Goal: Task Accomplishment & Management: Complete application form

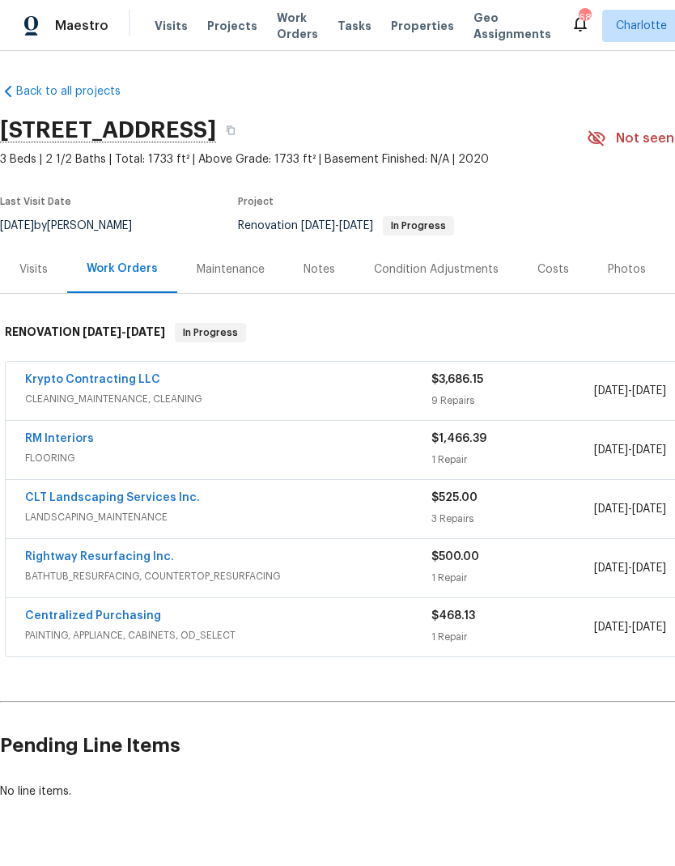
click at [172, 22] on span "Visits" at bounding box center [171, 26] width 33 height 16
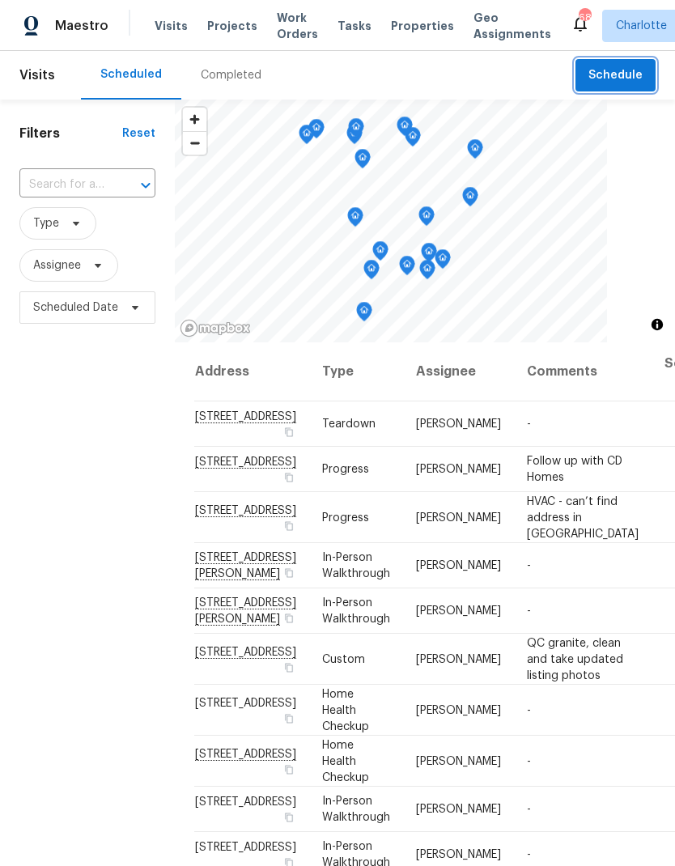
click at [630, 83] on span "Schedule" at bounding box center [615, 76] width 54 height 20
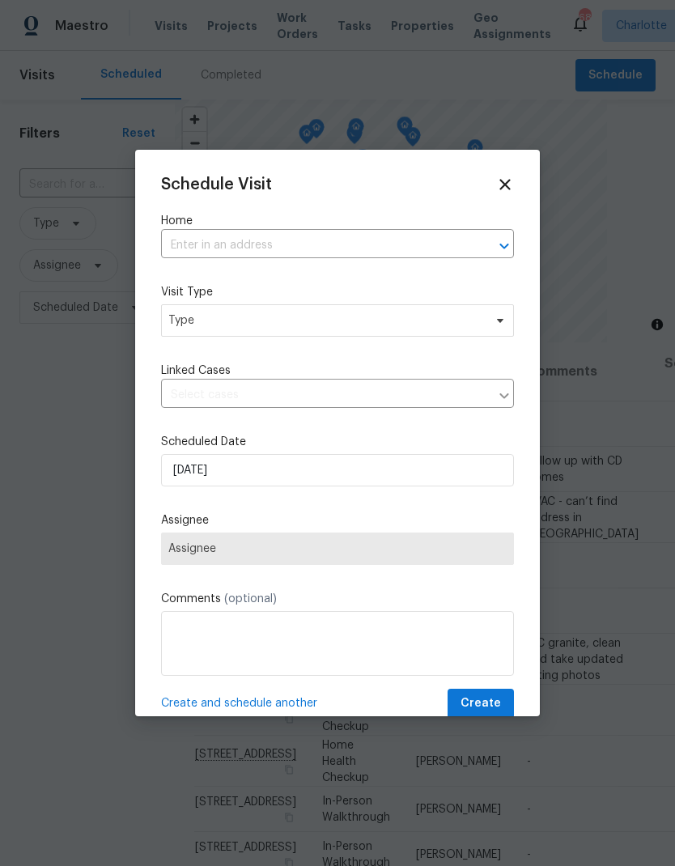
click at [423, 244] on input "text" at bounding box center [315, 245] width 308 height 25
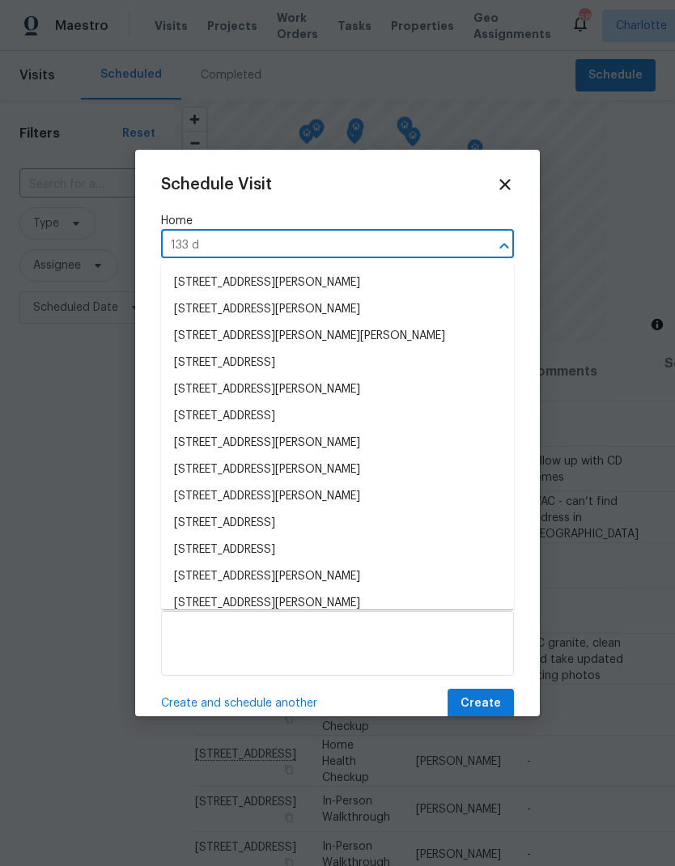
type input "133 de"
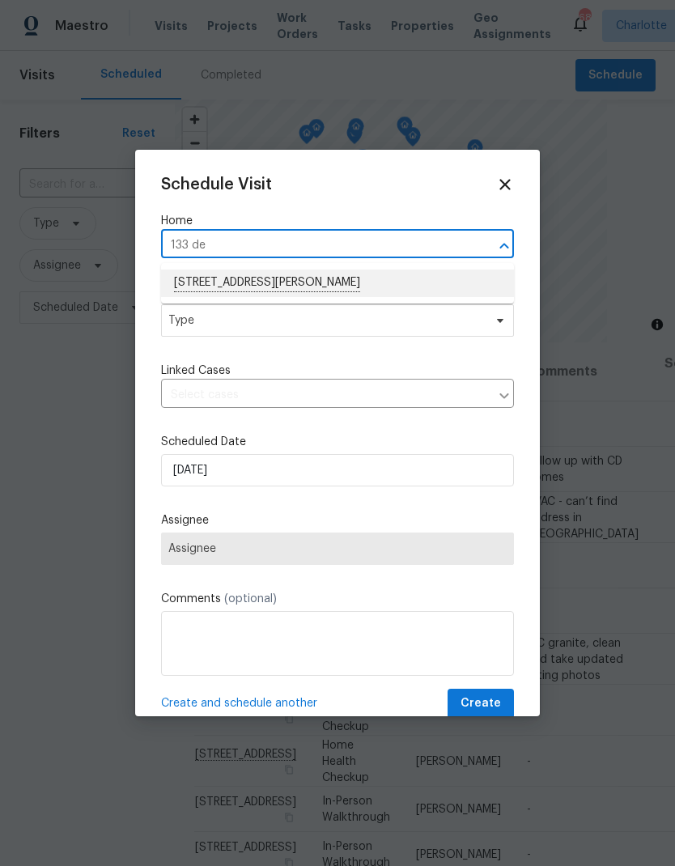
click at [291, 281] on li "[STREET_ADDRESS][PERSON_NAME]" at bounding box center [337, 284] width 353 height 28
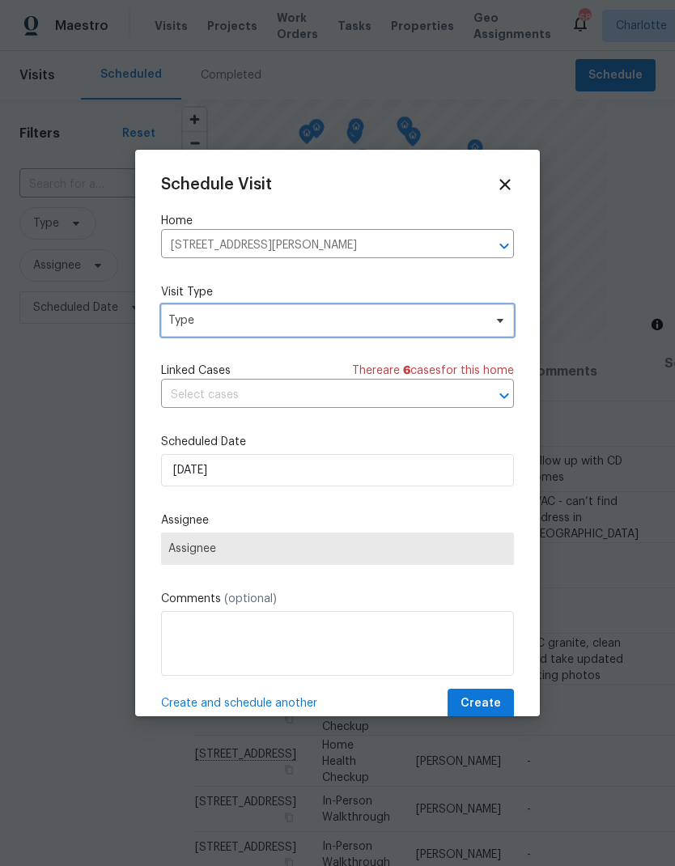
click at [491, 316] on span at bounding box center [498, 320] width 18 height 13
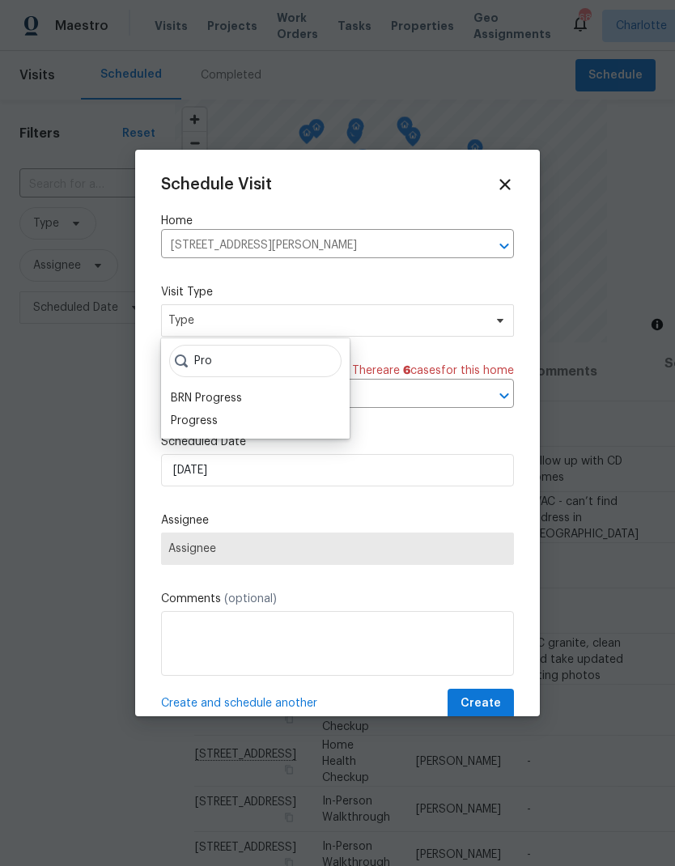
type input "Pro"
click at [210, 428] on div "Progress" at bounding box center [194, 421] width 47 height 16
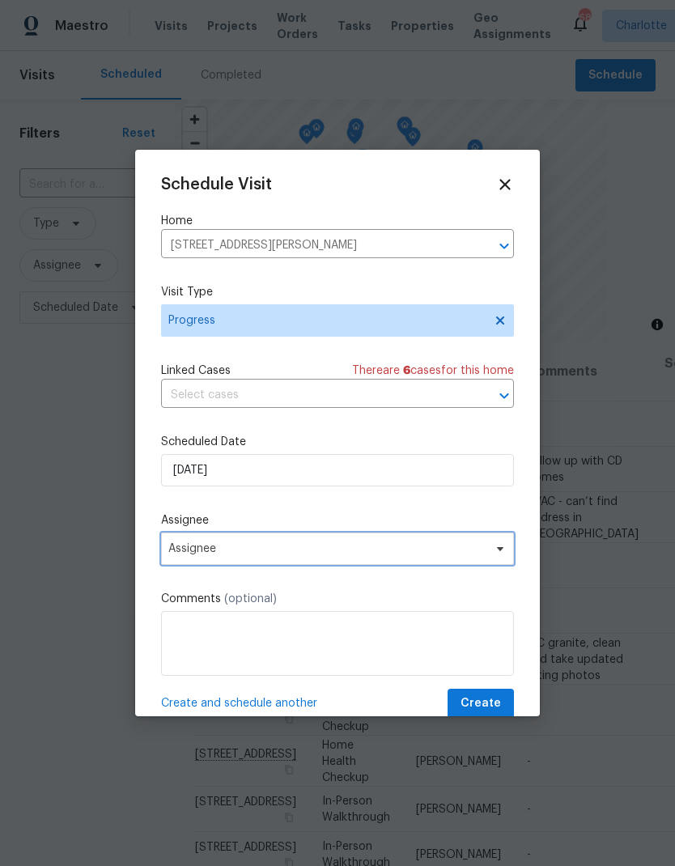
click at [374, 560] on span "Assignee" at bounding box center [337, 549] width 353 height 32
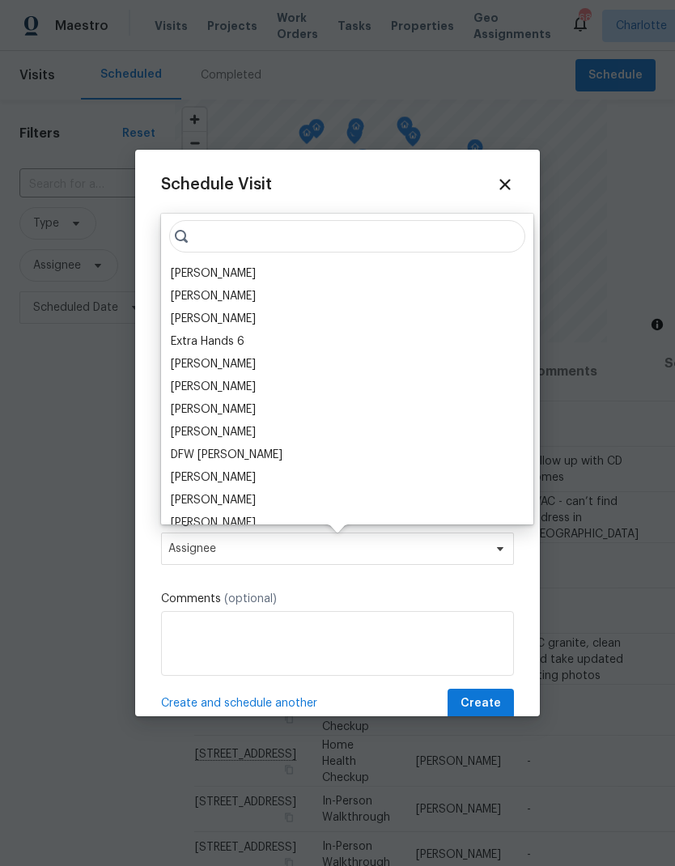
click at [327, 235] on input "search" at bounding box center [347, 236] width 356 height 32
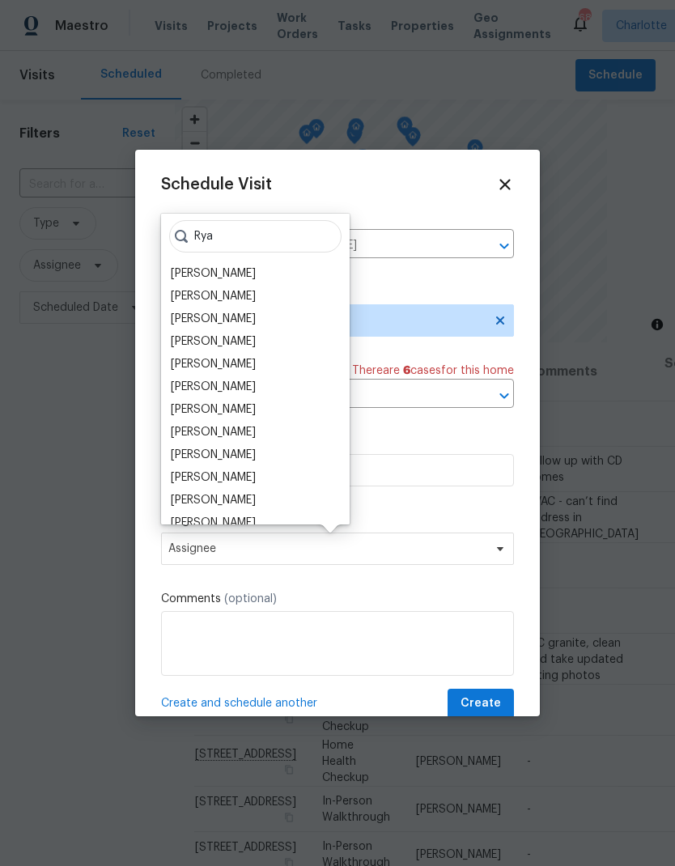
type input "Rya"
click at [228, 321] on div "[PERSON_NAME]" at bounding box center [213, 319] width 85 height 16
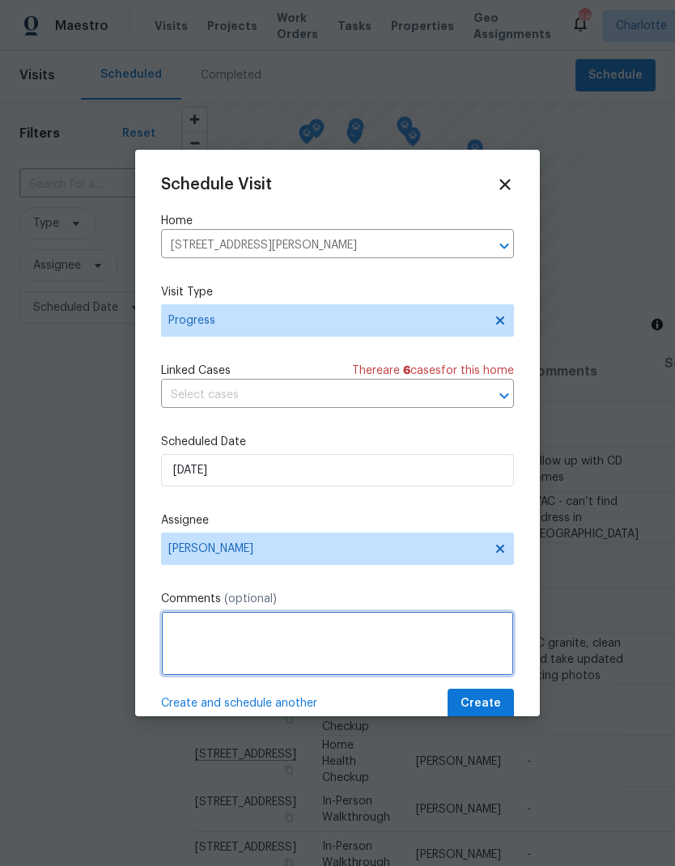
click at [359, 639] on textarea at bounding box center [337, 643] width 353 height 65
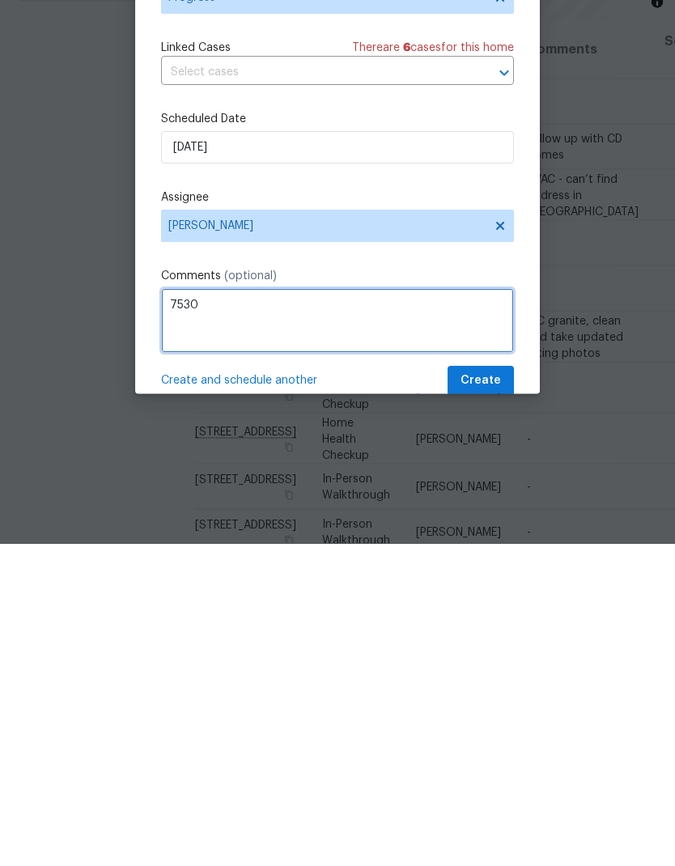
type textarea "7530"
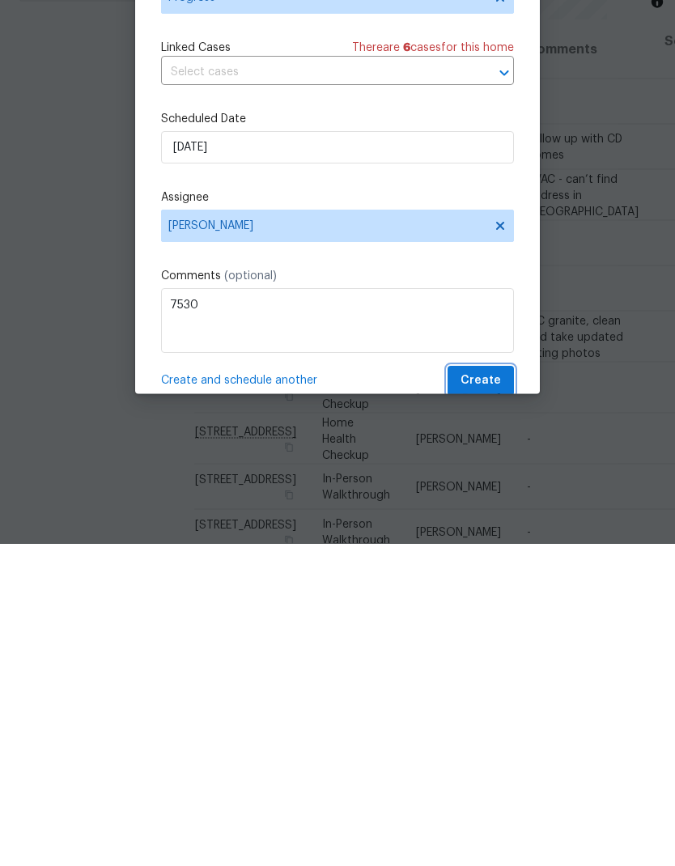
click at [494, 694] on span "Create" at bounding box center [481, 704] width 40 height 20
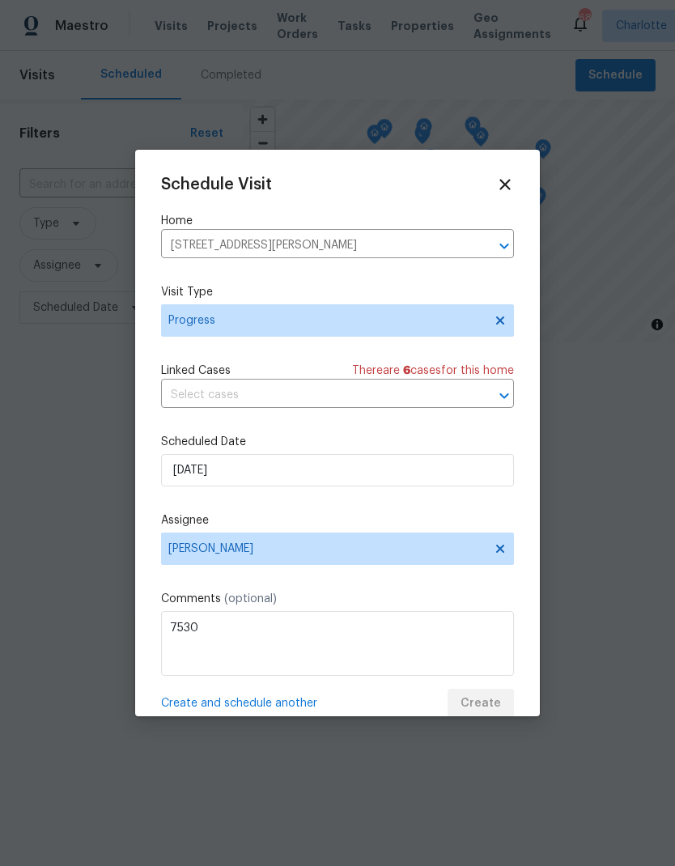
scroll to position [0, 0]
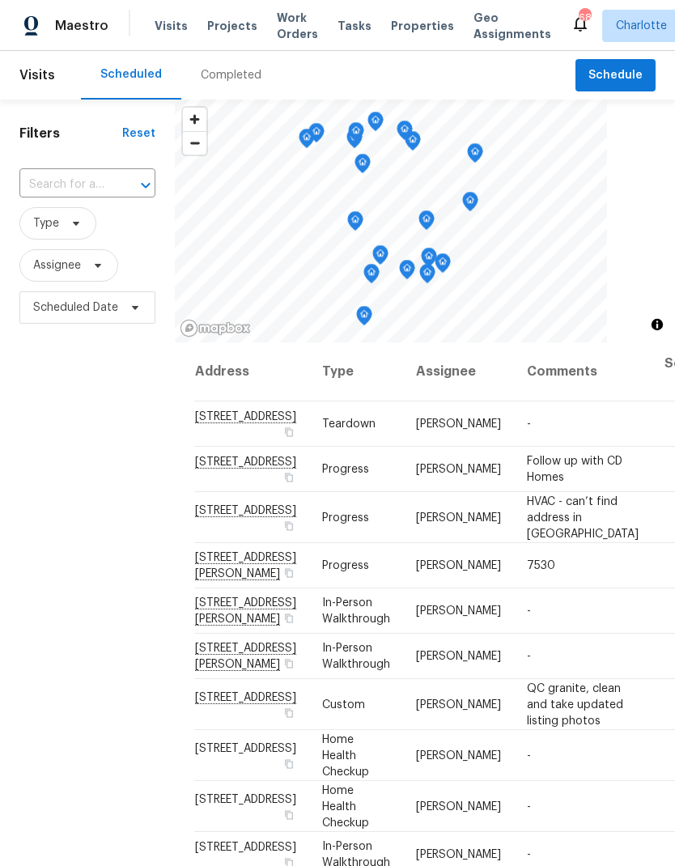
click at [213, 19] on span "Projects" at bounding box center [232, 26] width 50 height 16
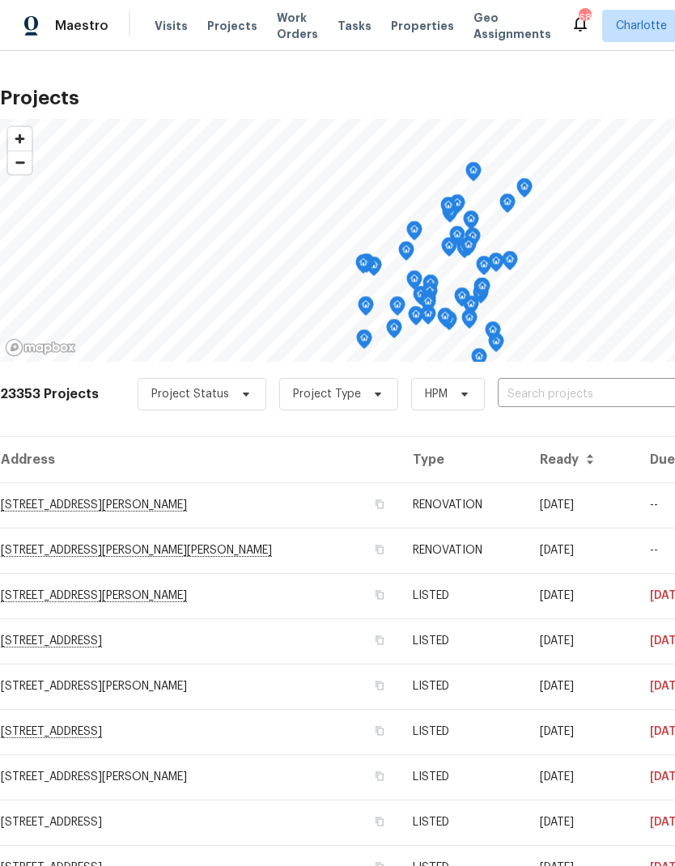
click at [593, 393] on input "text" at bounding box center [590, 394] width 185 height 25
type input "6204 ri"
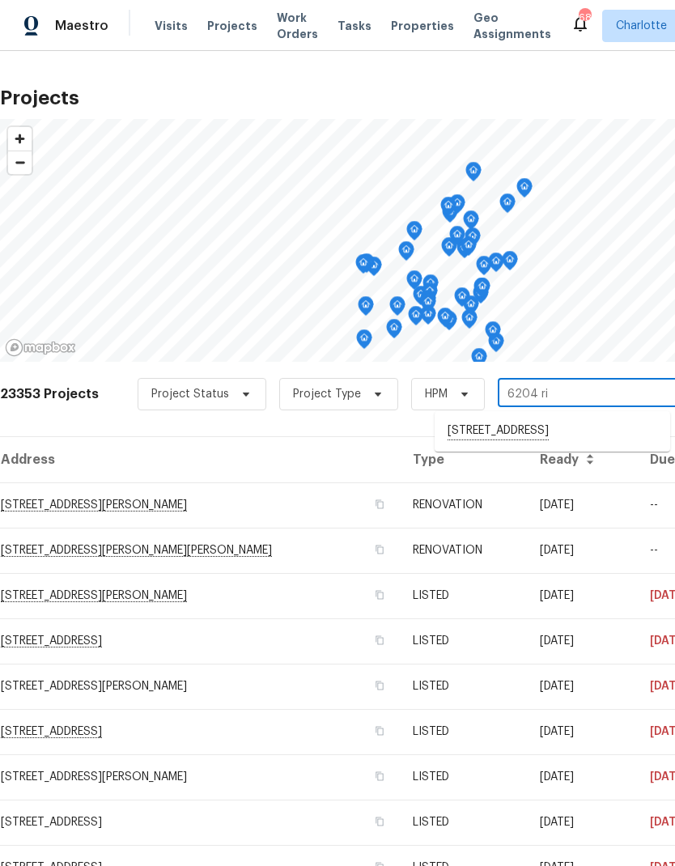
click at [588, 432] on li "[STREET_ADDRESS]" at bounding box center [553, 432] width 236 height 28
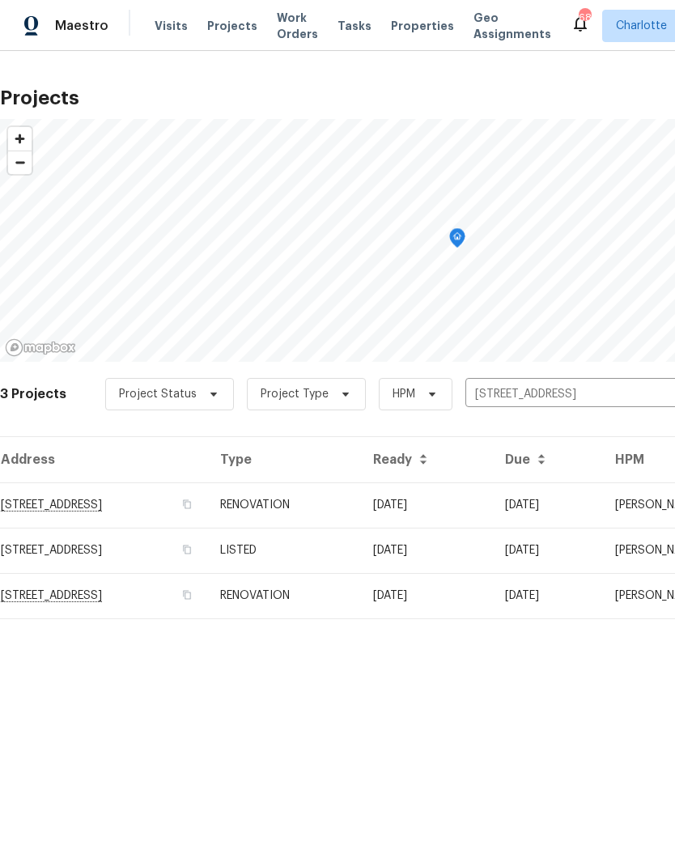
click at [360, 512] on td "RENOVATION" at bounding box center [283, 504] width 153 height 45
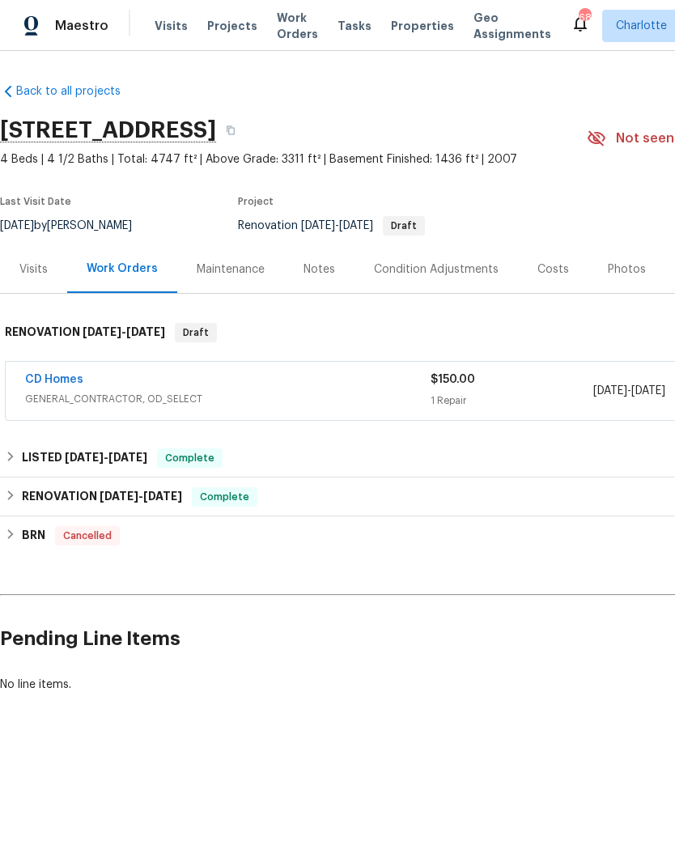
click at [58, 376] on link "CD Homes" at bounding box center [54, 379] width 58 height 11
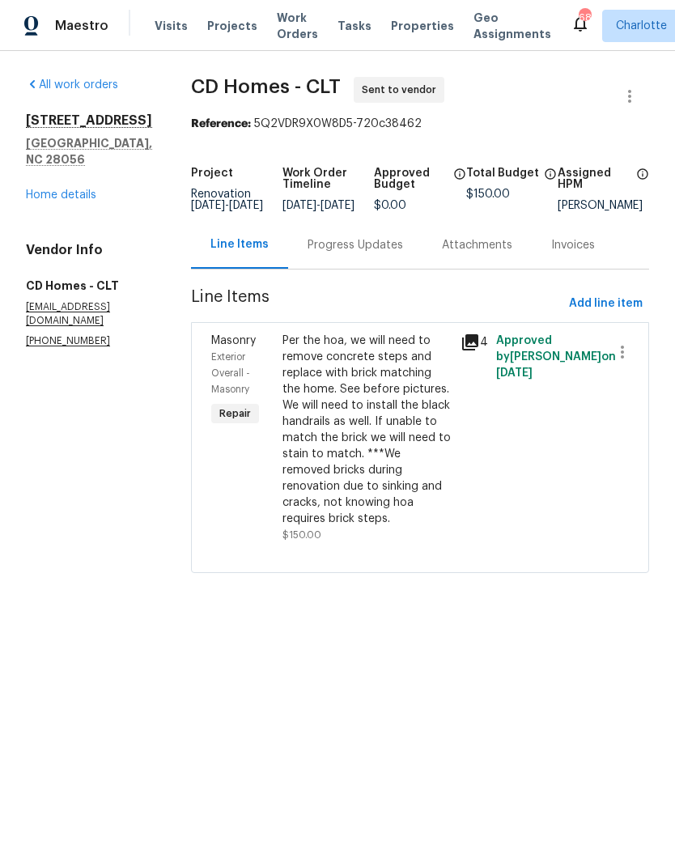
click at [308, 253] on div "Progress Updates" at bounding box center [356, 245] width 96 height 16
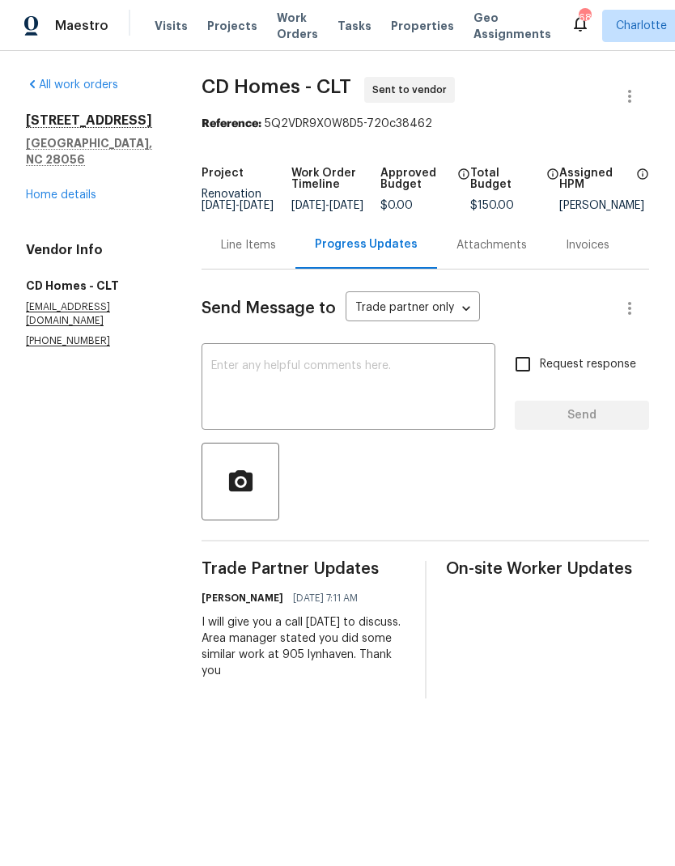
click at [47, 189] on link "Home details" at bounding box center [61, 194] width 70 height 11
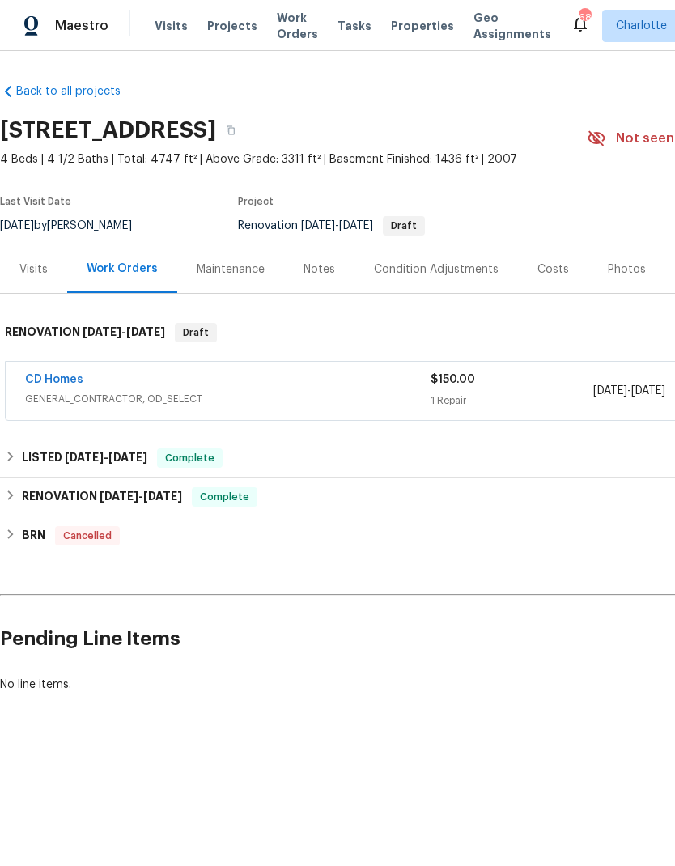
click at [156, 21] on span "Visits" at bounding box center [171, 26] width 33 height 16
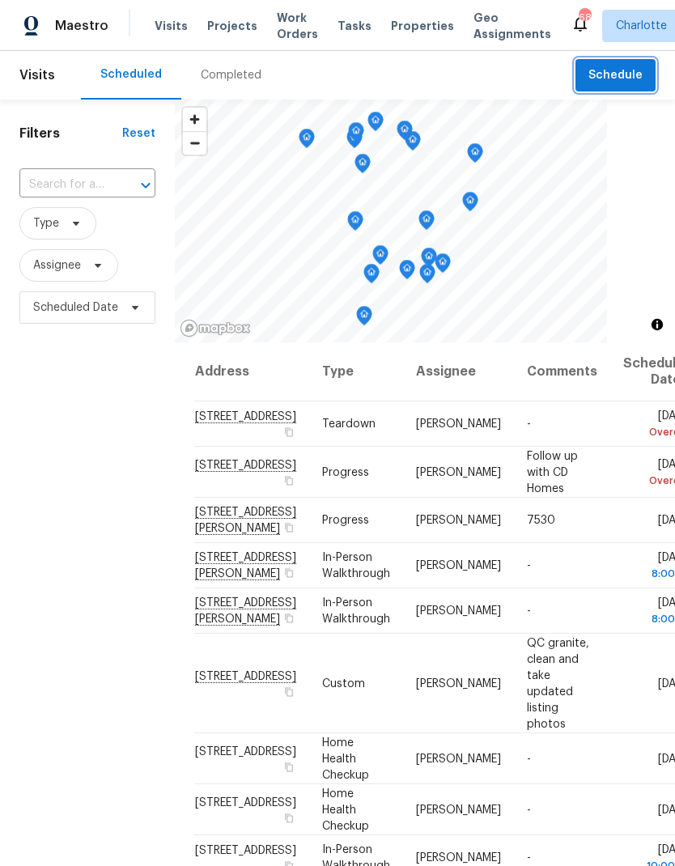
click at [629, 81] on span "Schedule" at bounding box center [615, 76] width 54 height 20
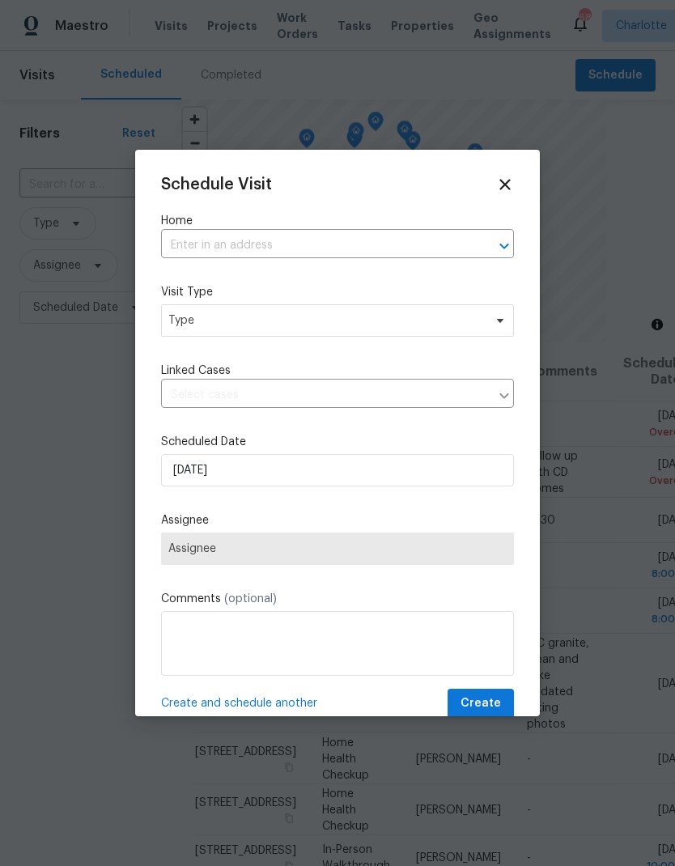
click at [465, 245] on input "text" at bounding box center [315, 245] width 308 height 25
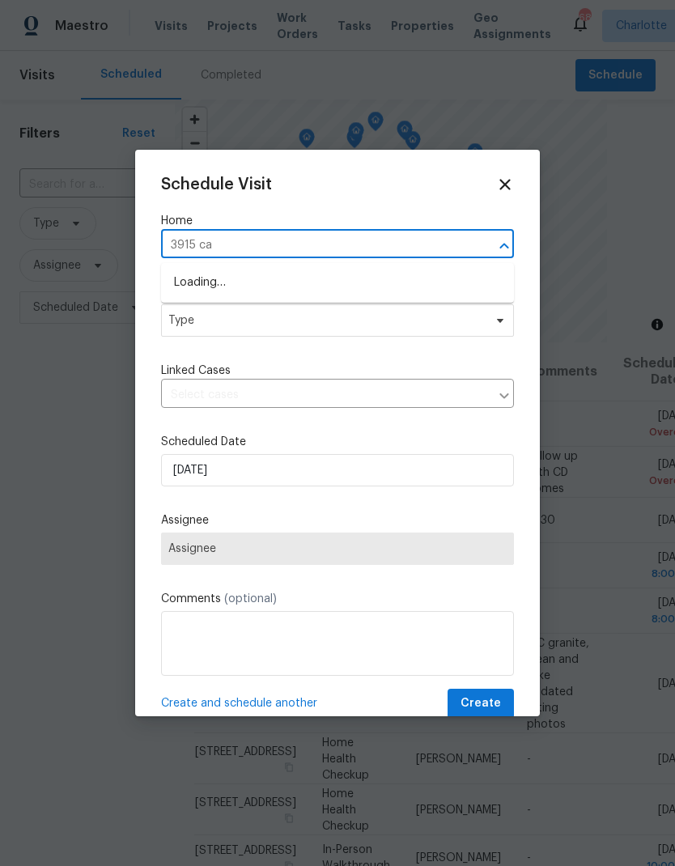
type input "3915 cam"
click at [401, 279] on li "[STREET_ADDRESS]" at bounding box center [337, 284] width 353 height 28
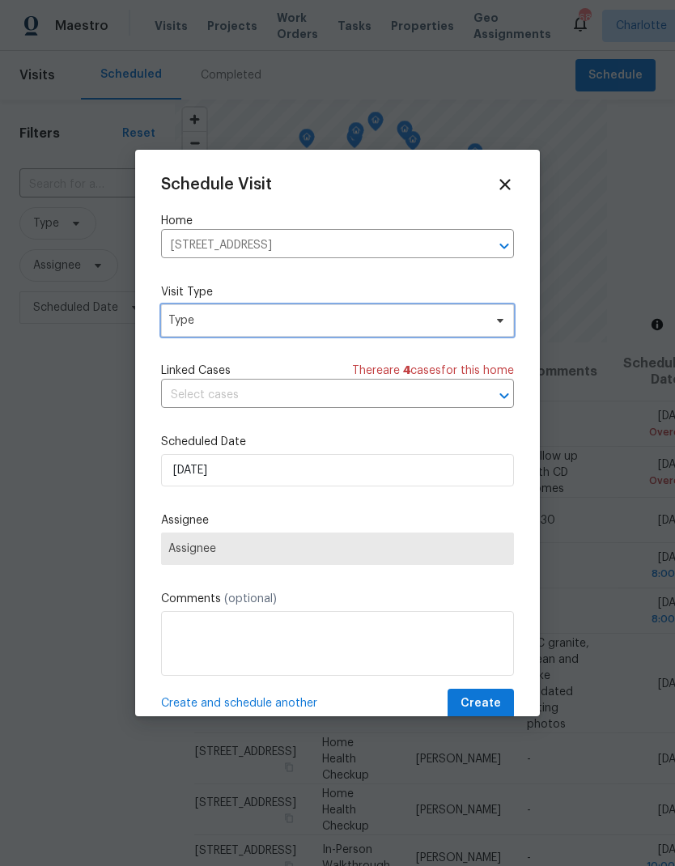
click at [503, 316] on icon at bounding box center [500, 320] width 13 height 13
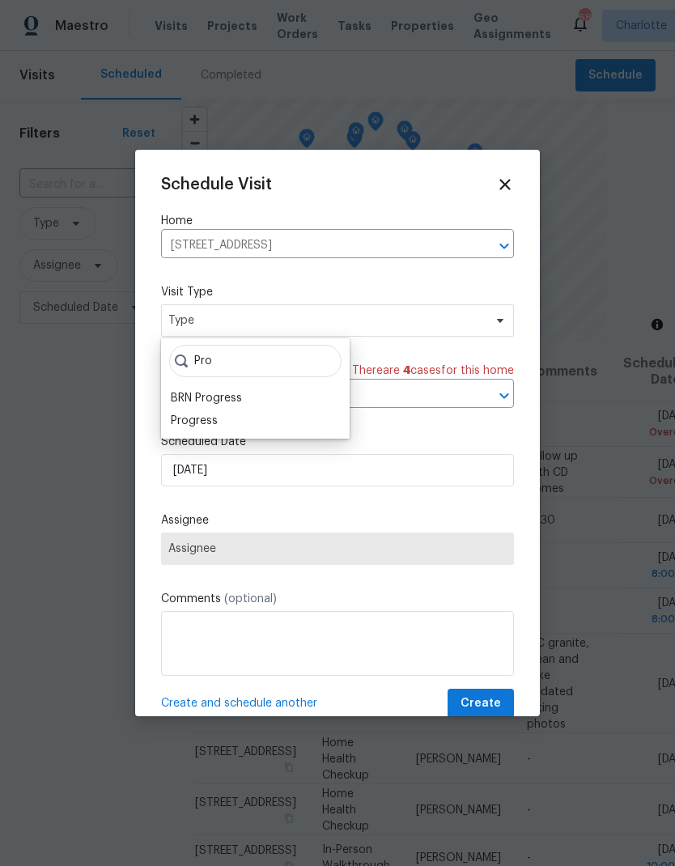
type input "Pro"
click at [178, 424] on div "Progress" at bounding box center [194, 421] width 47 height 16
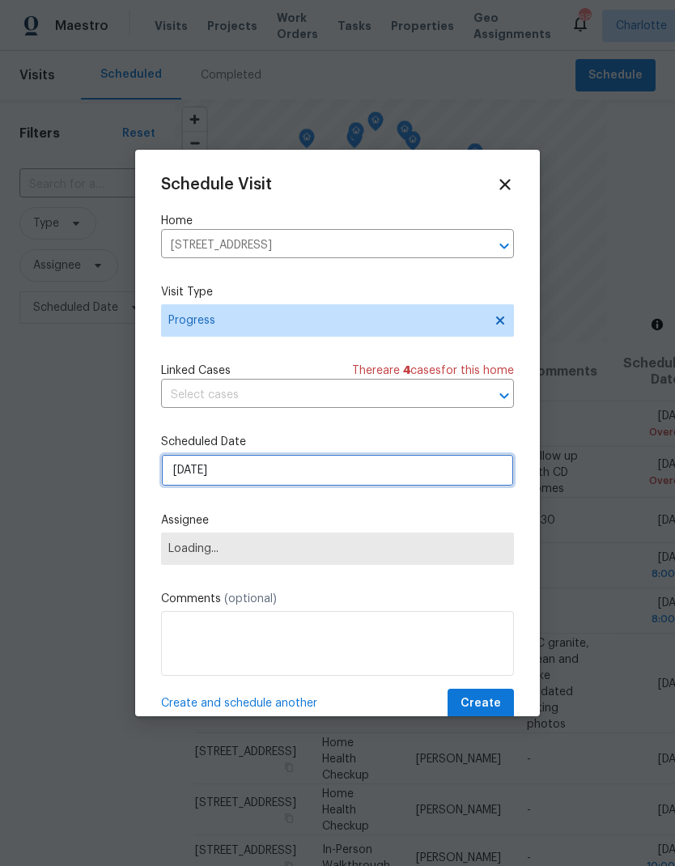
click at [188, 473] on input "[DATE]" at bounding box center [337, 470] width 353 height 32
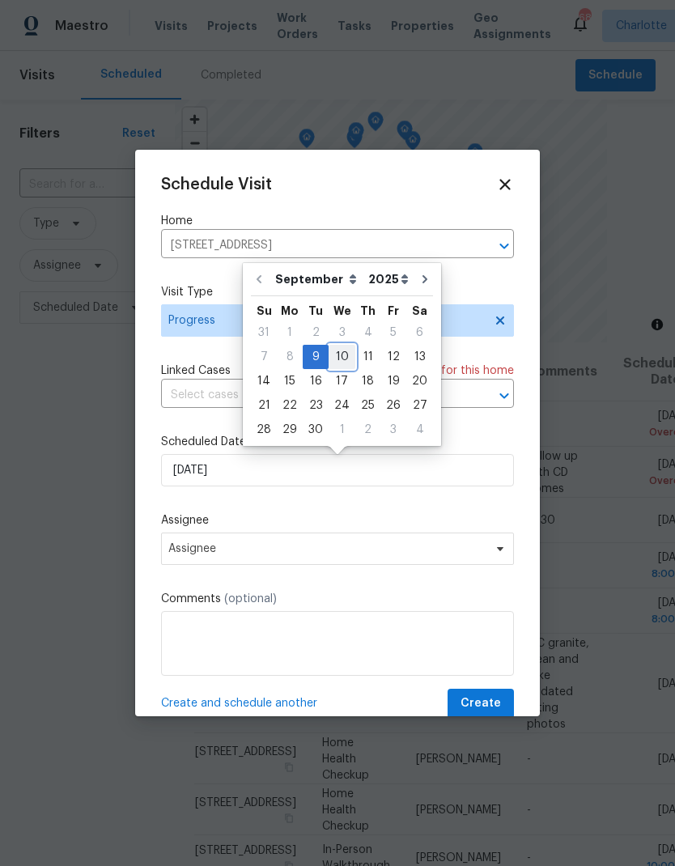
click at [342, 359] on div "10" at bounding box center [342, 357] width 27 height 23
type input "[DATE]"
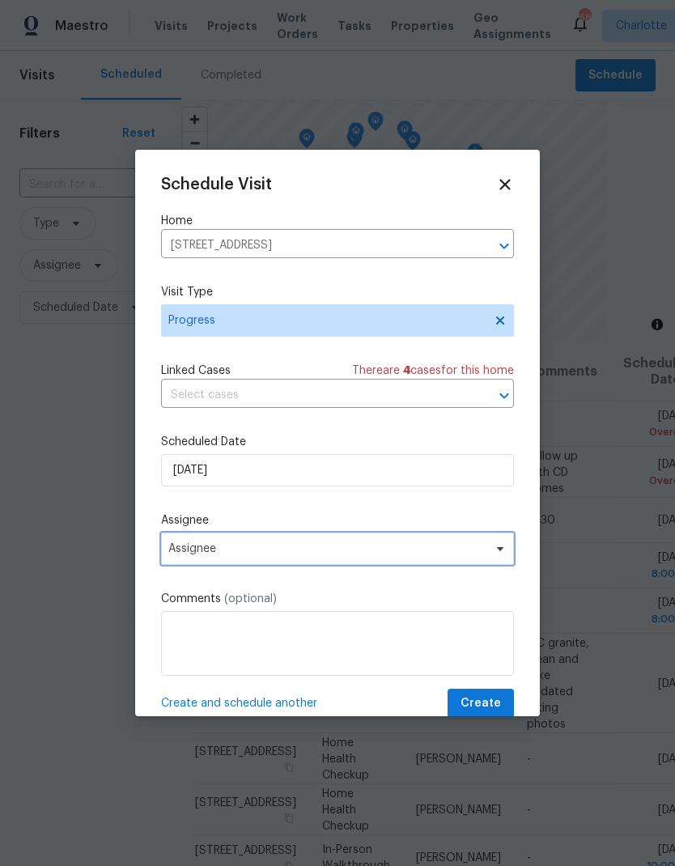
click at [187, 555] on span "Assignee" at bounding box center [326, 548] width 317 height 13
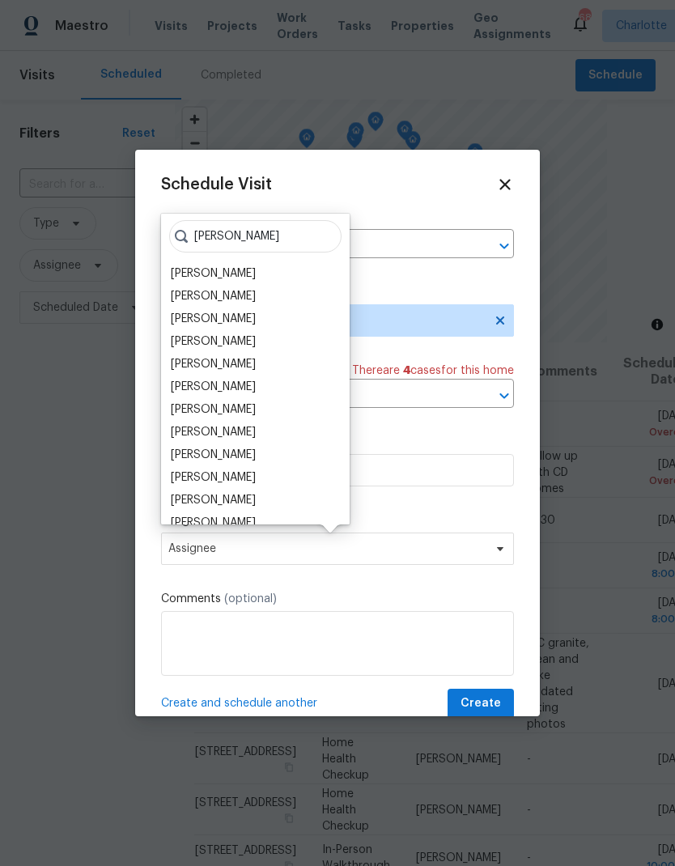
type input "[PERSON_NAME]"
click at [228, 344] on div "[PERSON_NAME]" at bounding box center [213, 341] width 85 height 16
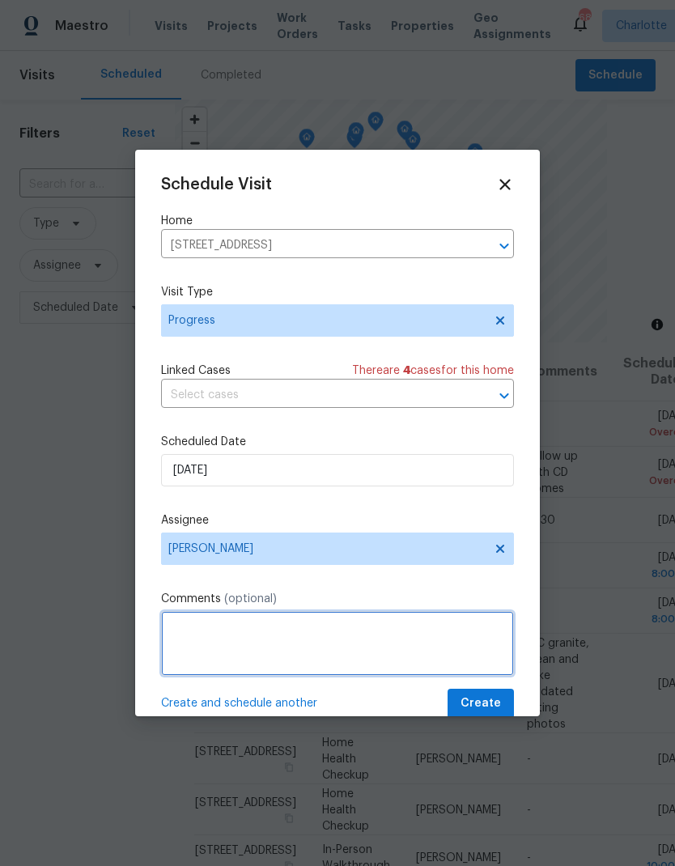
click at [350, 631] on textarea at bounding box center [337, 643] width 353 height 65
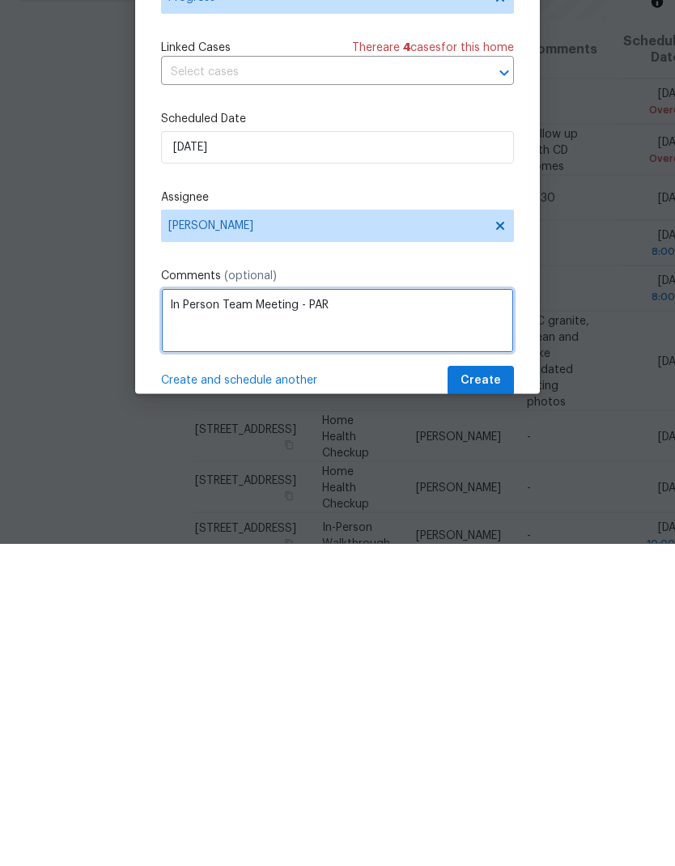
type textarea "In Person Team Meeting - PAR"
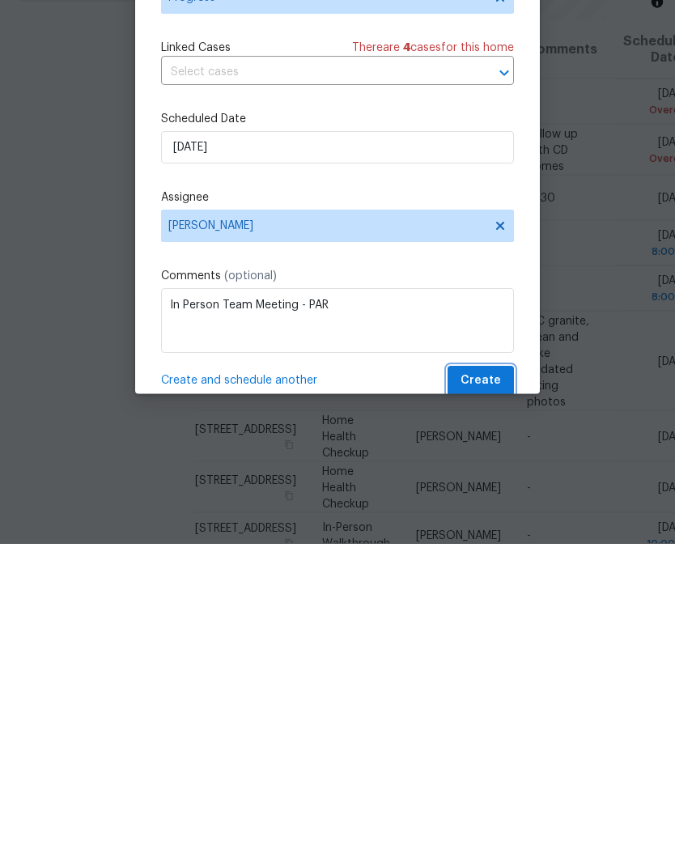
click at [490, 694] on span "Create" at bounding box center [481, 704] width 40 height 20
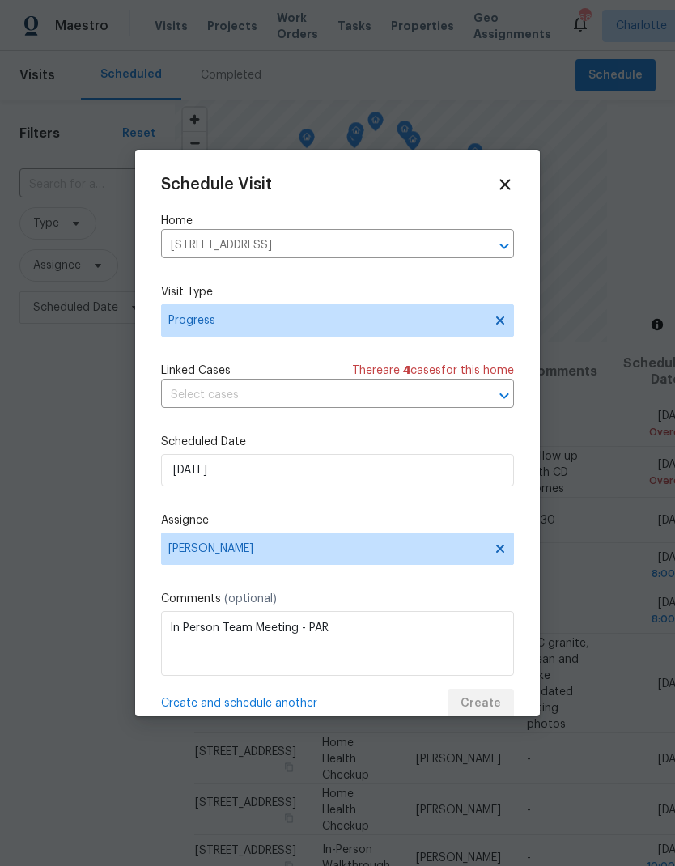
scroll to position [0, 0]
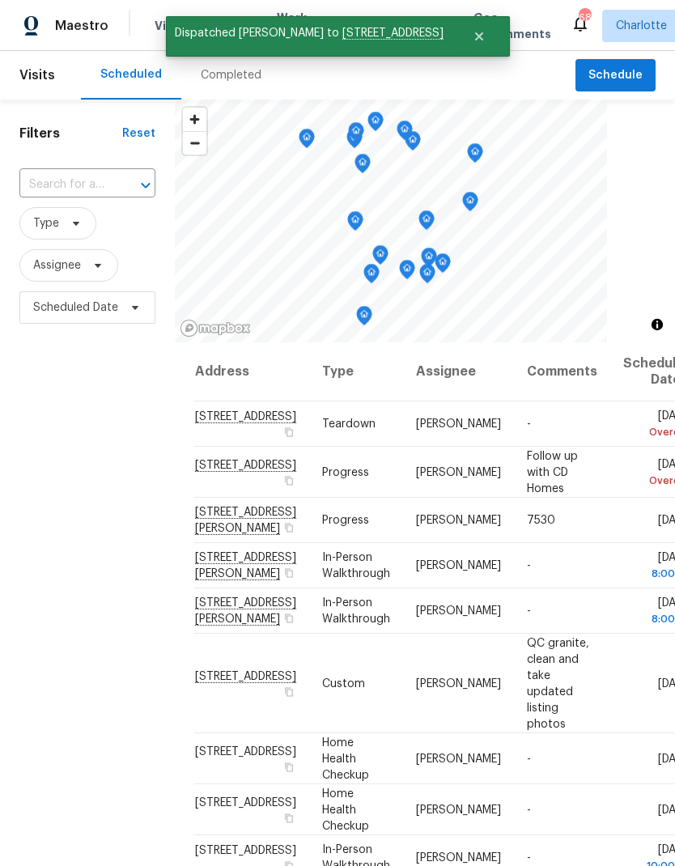
click at [96, 446] on div "Filters Reset ​ Type Assignee Scheduled Date" at bounding box center [87, 568] width 175 height 936
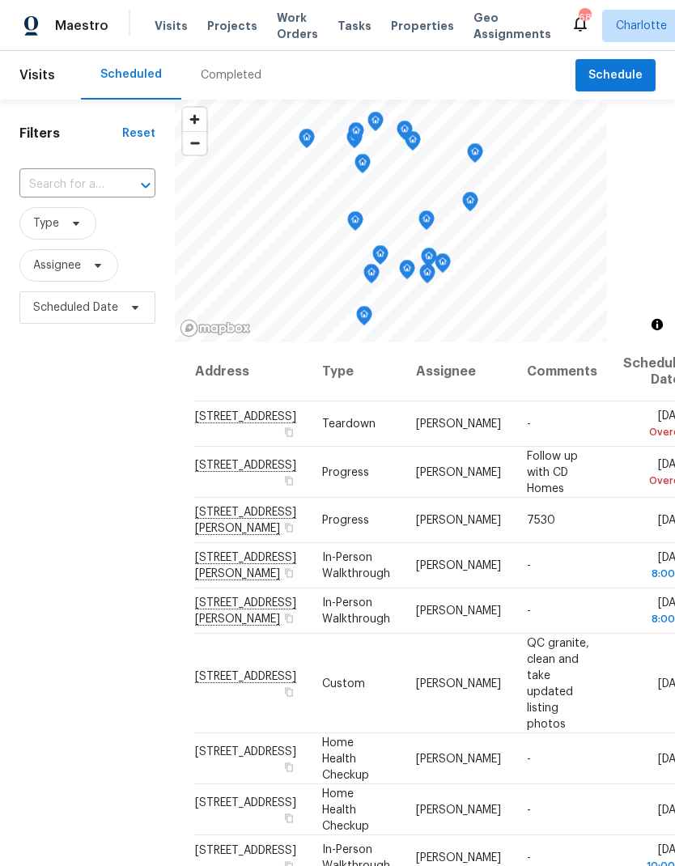
click at [208, 29] on span "Projects" at bounding box center [232, 26] width 50 height 16
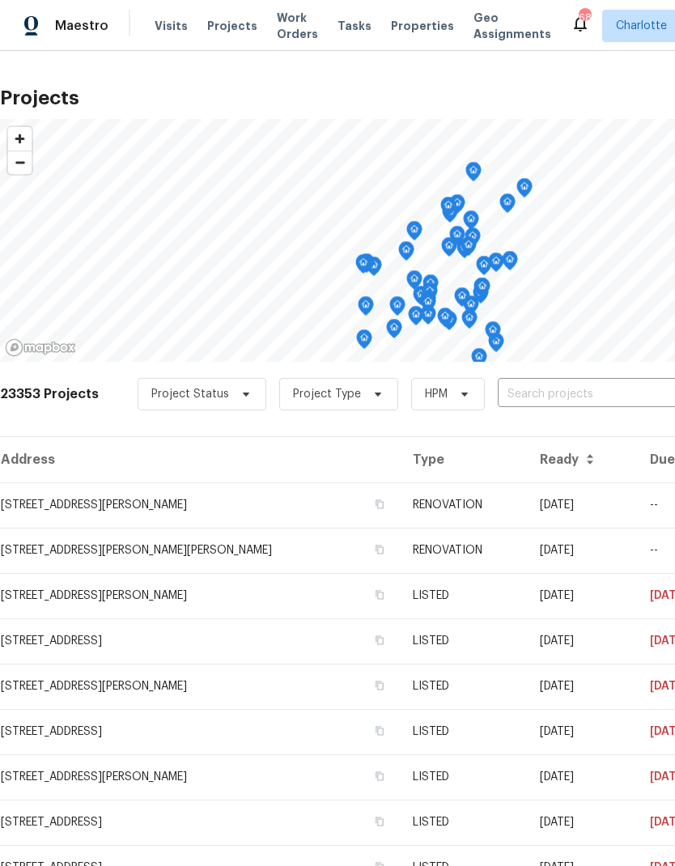
click at [602, 392] on input "text" at bounding box center [590, 394] width 185 height 25
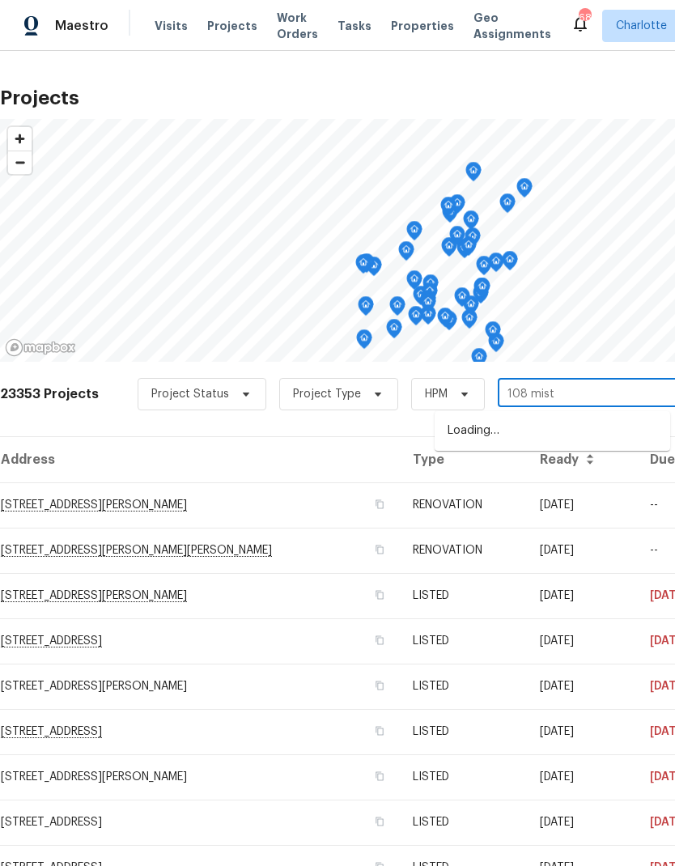
type input "108 [PERSON_NAME]"
click at [610, 434] on li "[STREET_ADDRESS][PERSON_NAME]" at bounding box center [553, 432] width 236 height 28
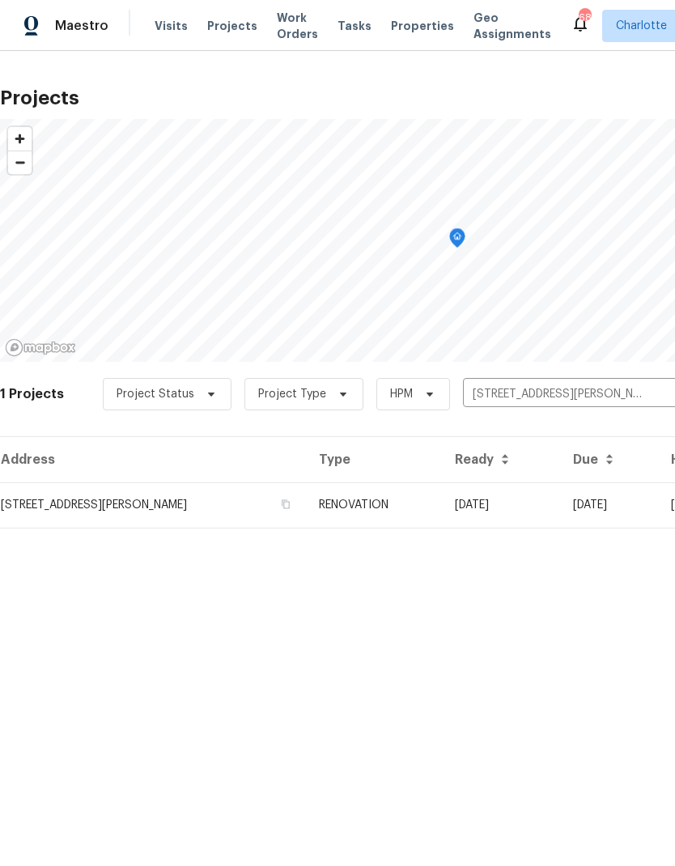
click at [560, 499] on td "[DATE]" at bounding box center [501, 504] width 118 height 45
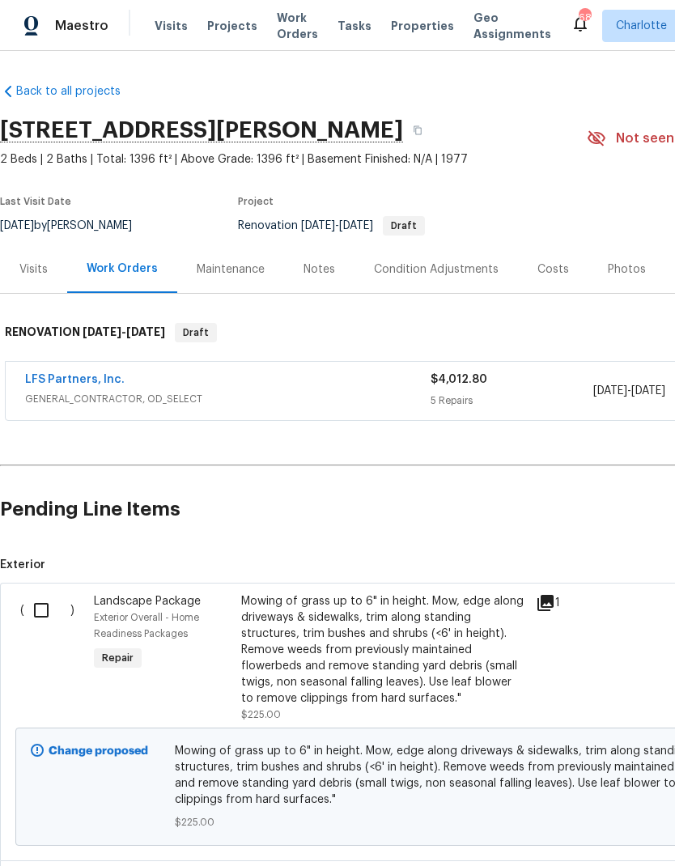
click at [486, 266] on div "Condition Adjustments" at bounding box center [436, 269] width 125 height 16
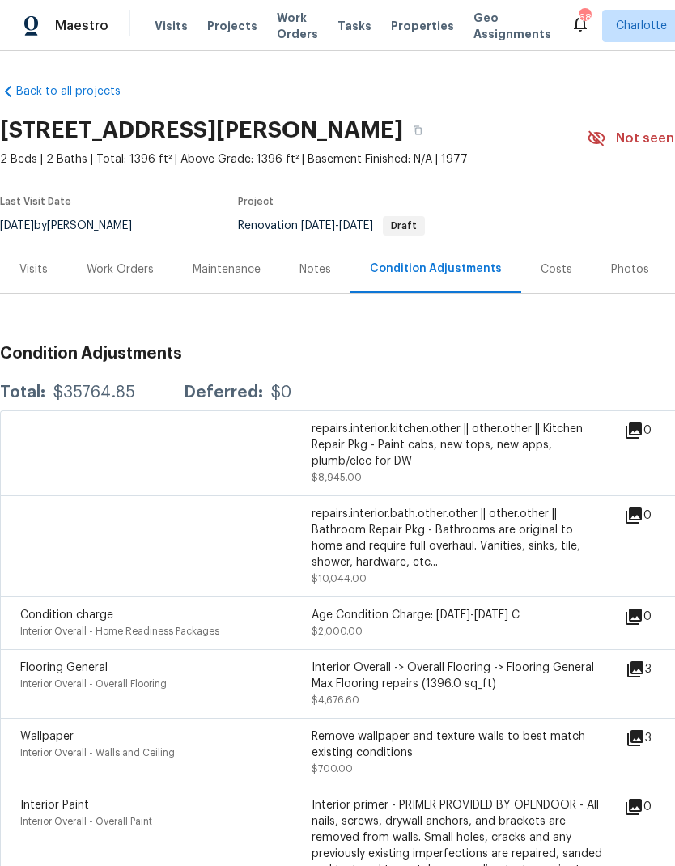
click at [559, 270] on div "Costs" at bounding box center [557, 269] width 32 height 16
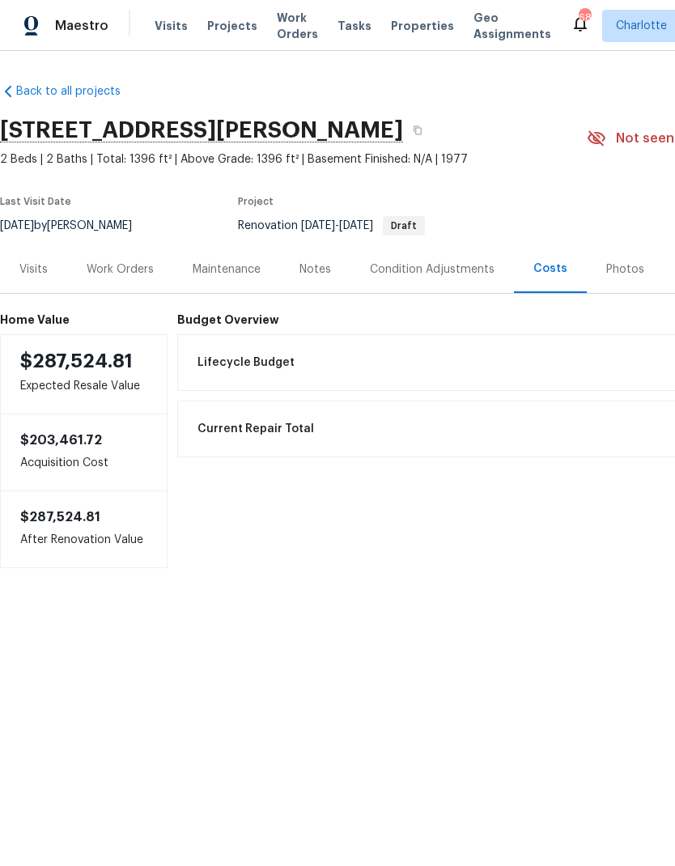
click at [470, 279] on div "Condition Adjustments" at bounding box center [432, 269] width 164 height 48
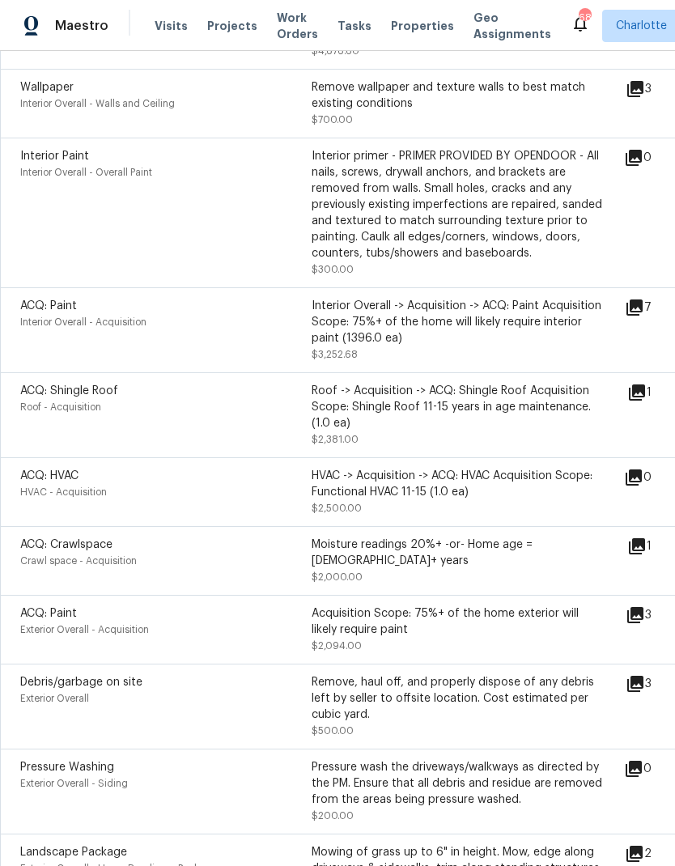
scroll to position [650, 0]
click at [639, 606] on icon at bounding box center [635, 614] width 16 height 16
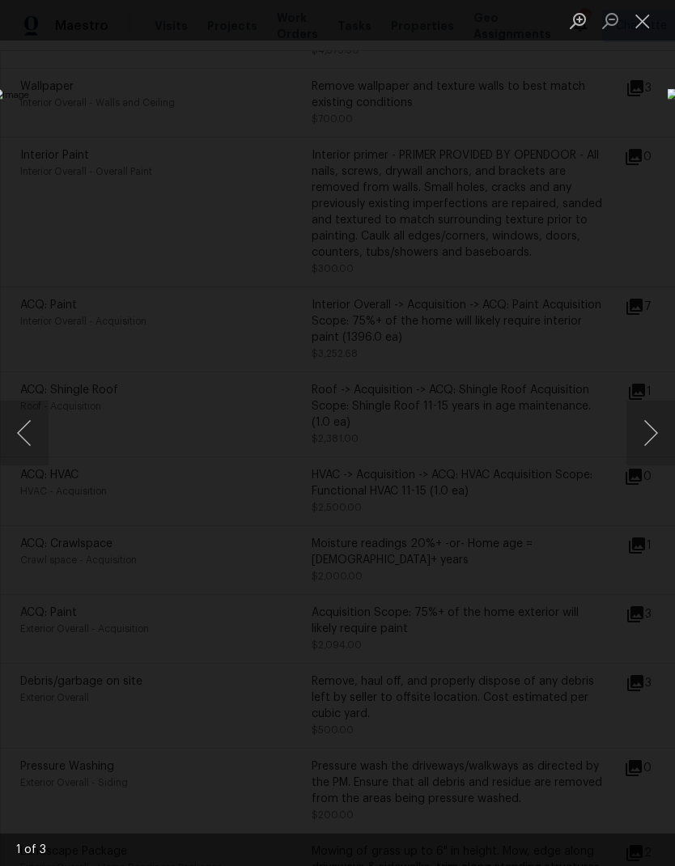
click at [654, 435] on button "Next image" at bounding box center [651, 433] width 49 height 65
click at [658, 426] on button "Next image" at bounding box center [651, 433] width 49 height 65
click at [599, 167] on div "Lightbox" at bounding box center [337, 433] width 675 height 866
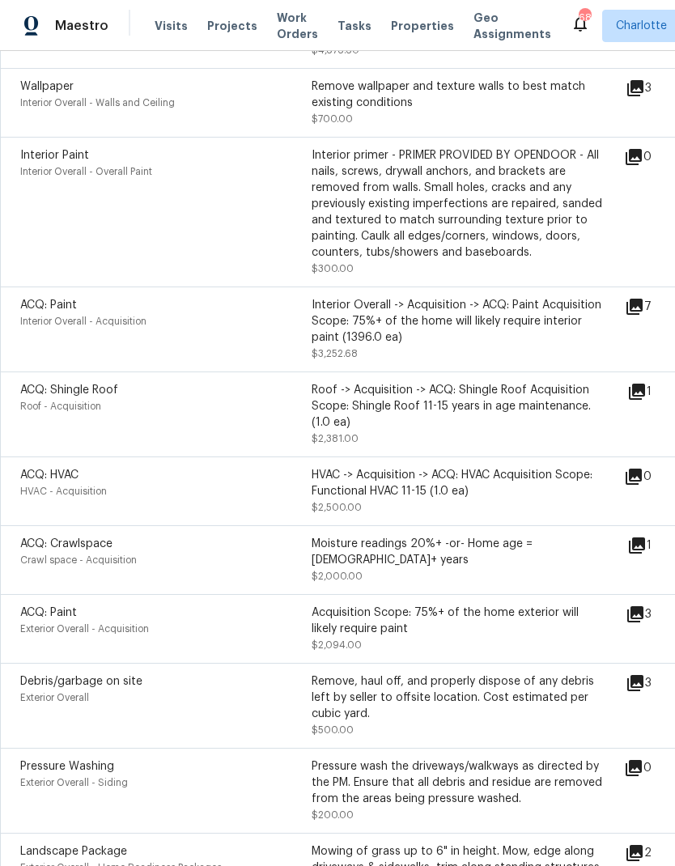
click at [644, 675] on icon at bounding box center [635, 683] width 16 height 16
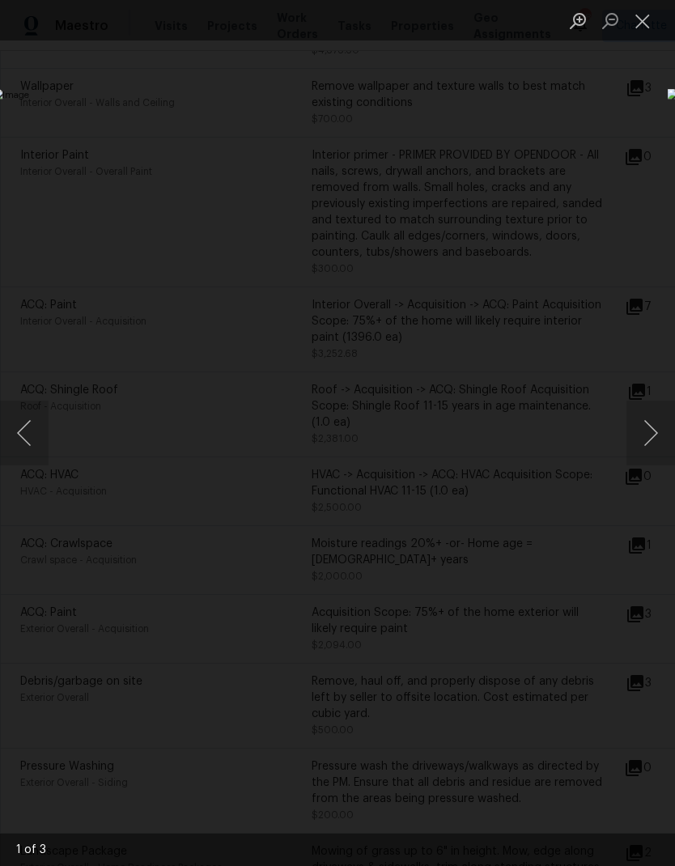
click at [656, 438] on button "Next image" at bounding box center [651, 433] width 49 height 65
click at [652, 438] on button "Next image" at bounding box center [651, 433] width 49 height 65
click at [657, 440] on button "Next image" at bounding box center [651, 433] width 49 height 65
click at [630, 175] on div "Lightbox" at bounding box center [337, 433] width 675 height 866
